Goal: Information Seeking & Learning: Learn about a topic

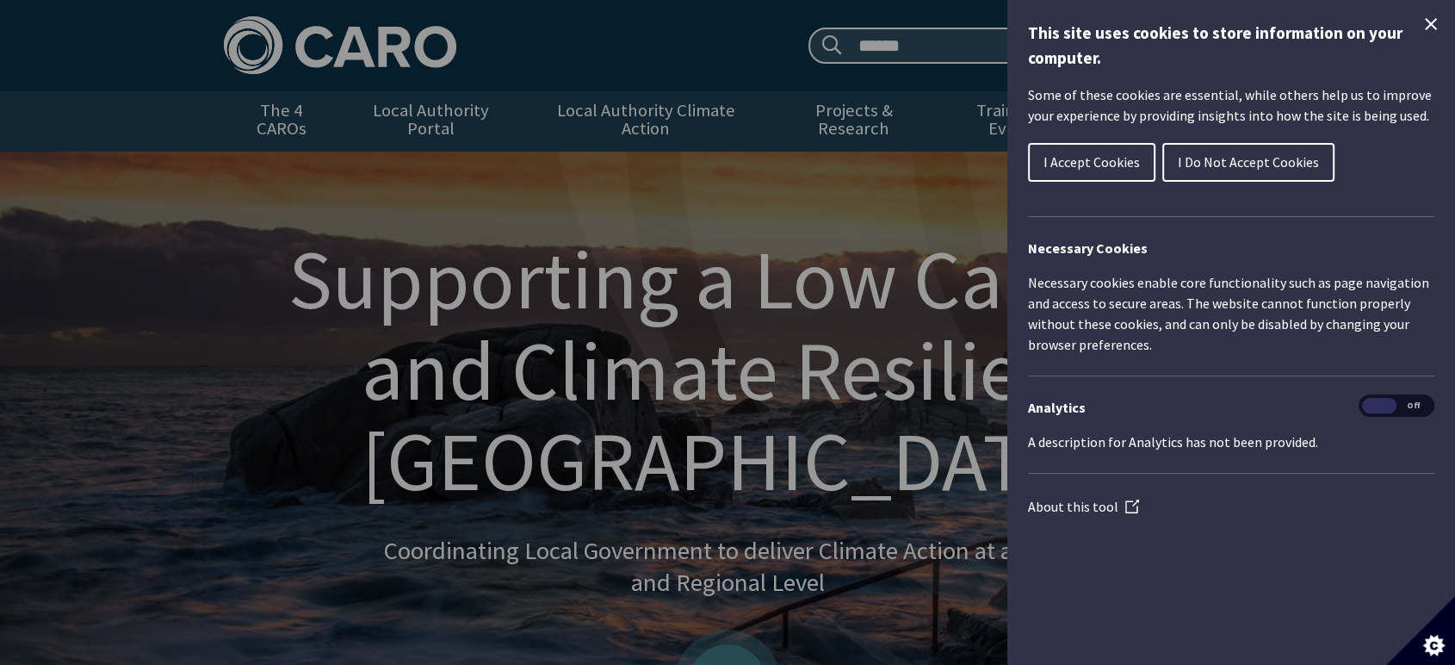
click at [1440, 22] on icon "Close Cookie Control" at bounding box center [1431, 24] width 21 height 21
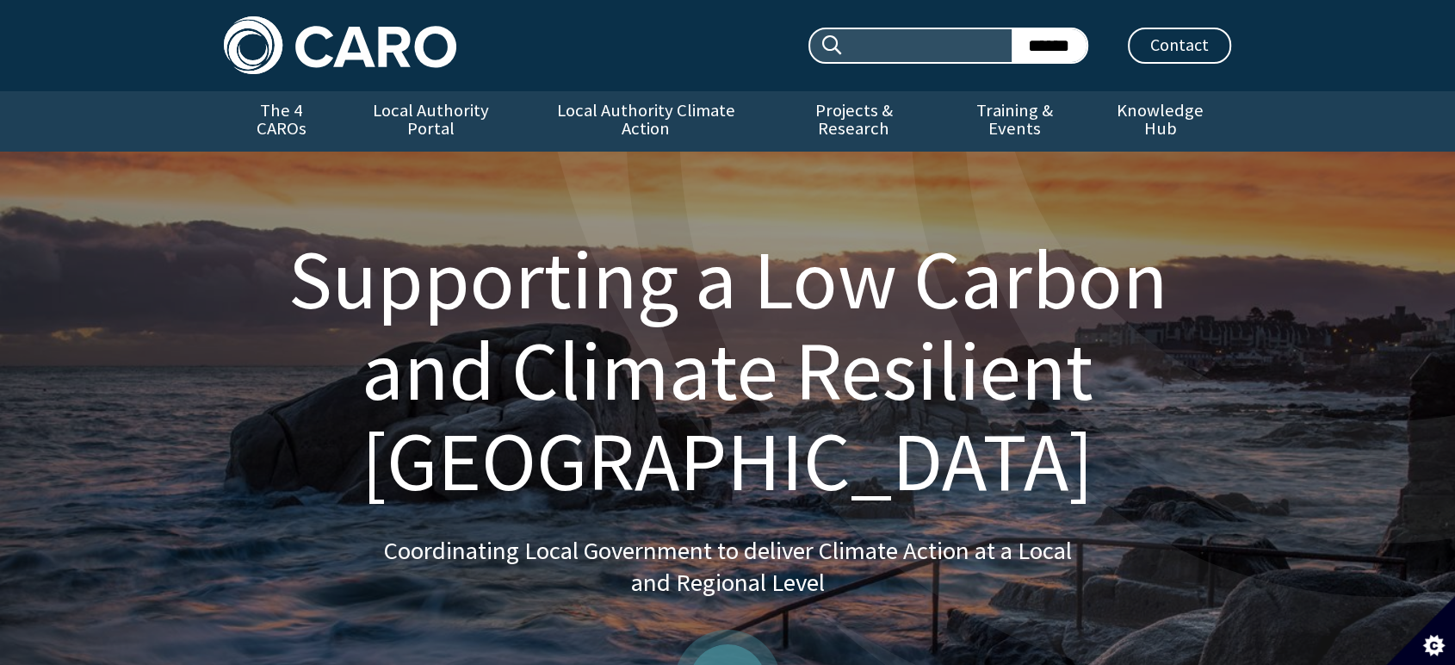
click at [845, 29] on input "Search site:" at bounding box center [929, 45] width 168 height 33
type input "**********"
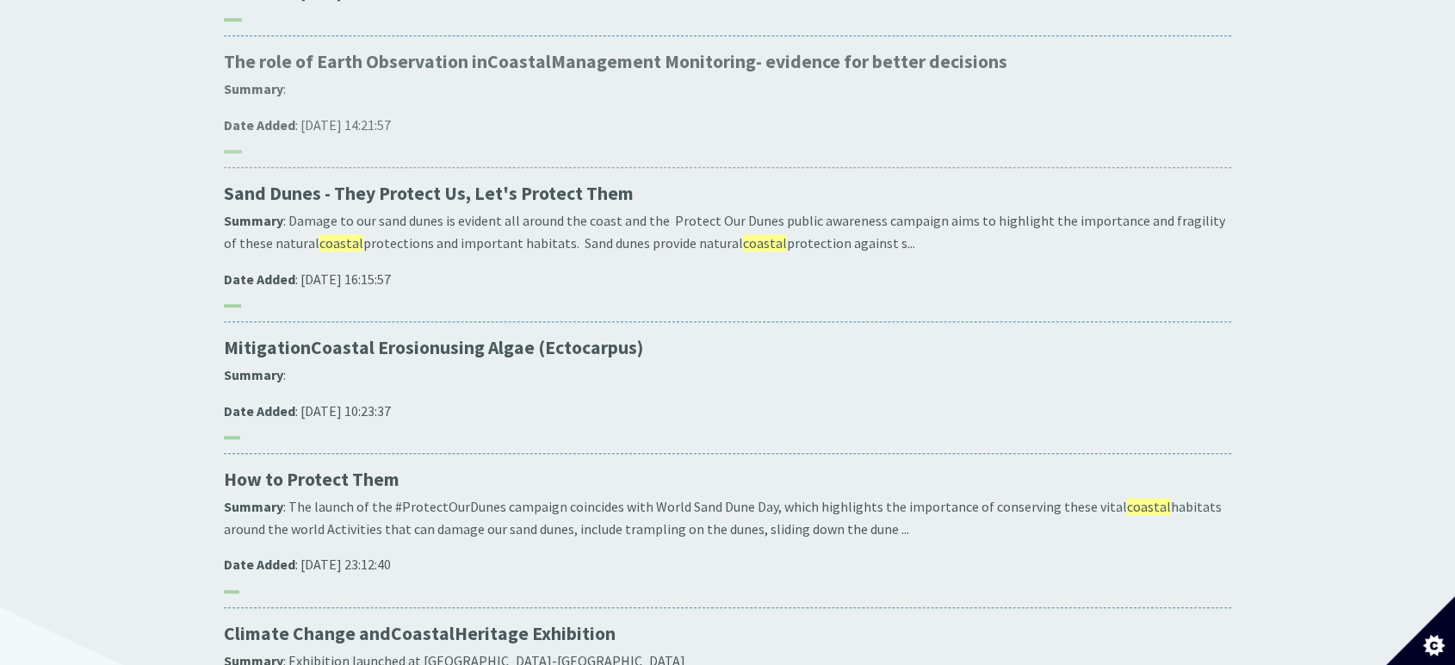
scroll to position [988, 0]
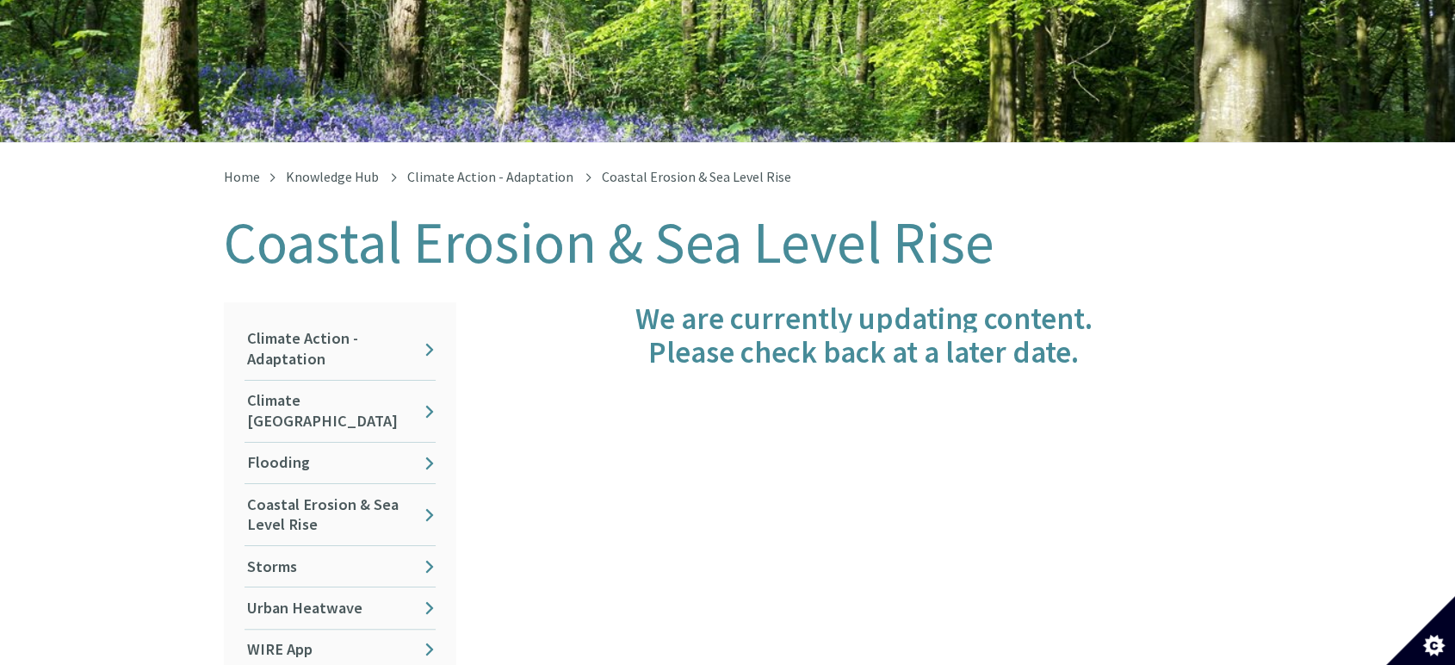
scroll to position [255, 0]
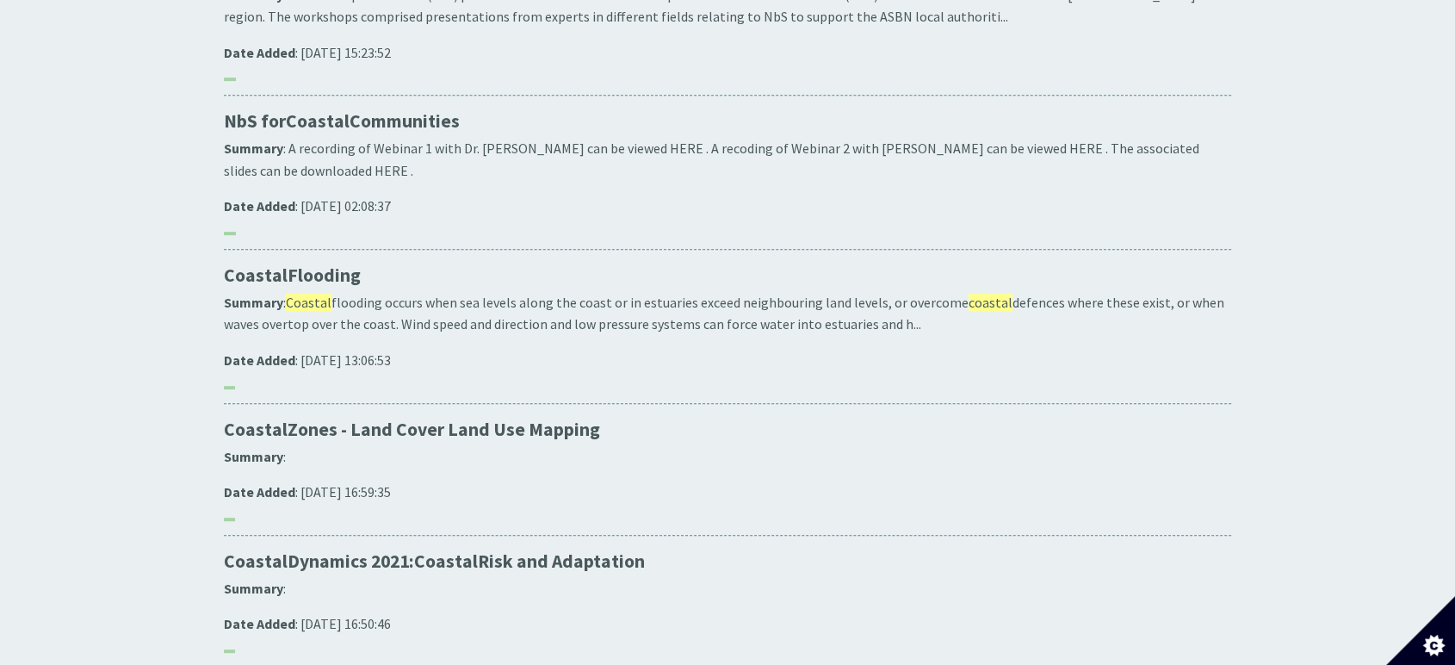
scroll to position [893, 0]
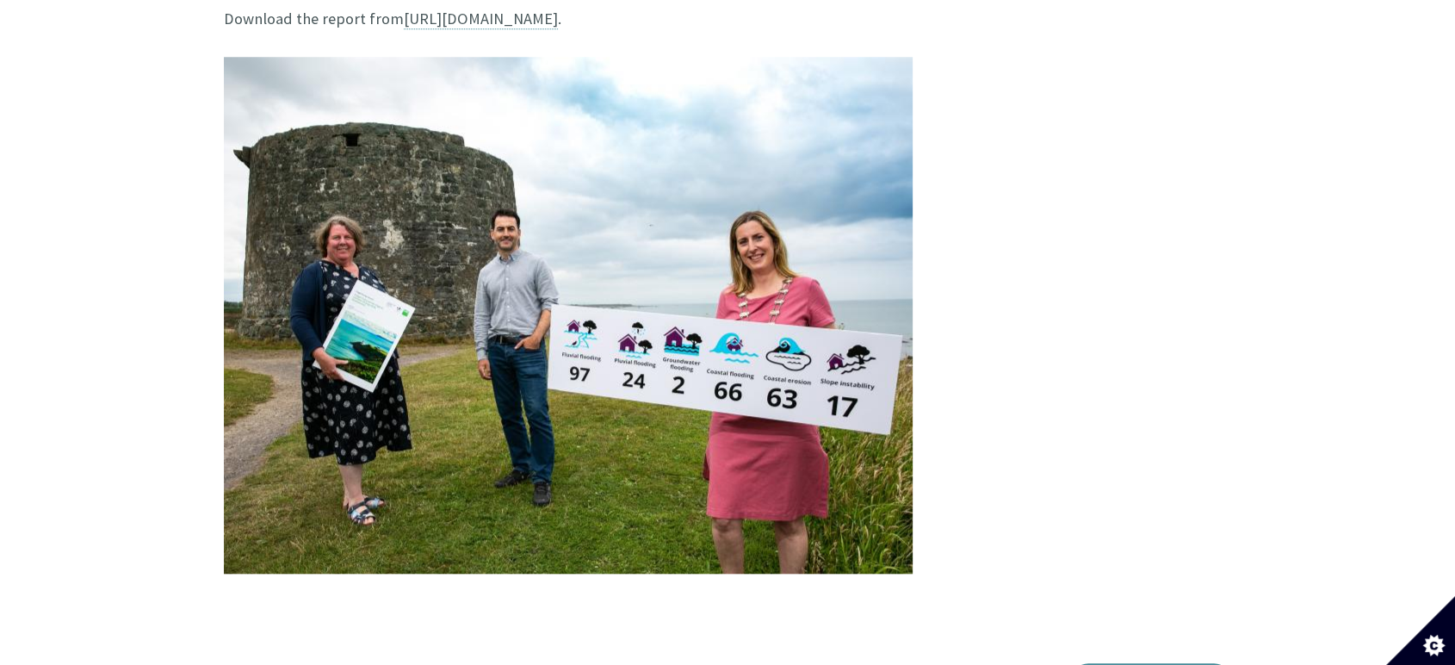
scroll to position [1661, 0]
